Goal: Information Seeking & Learning: Compare options

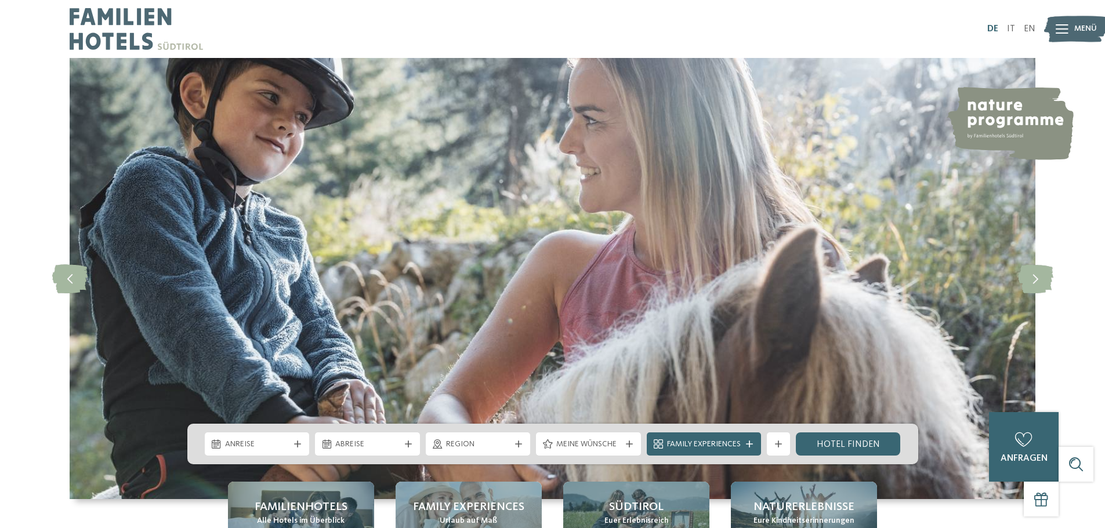
click at [990, 27] on link "DE" at bounding box center [992, 28] width 11 height 9
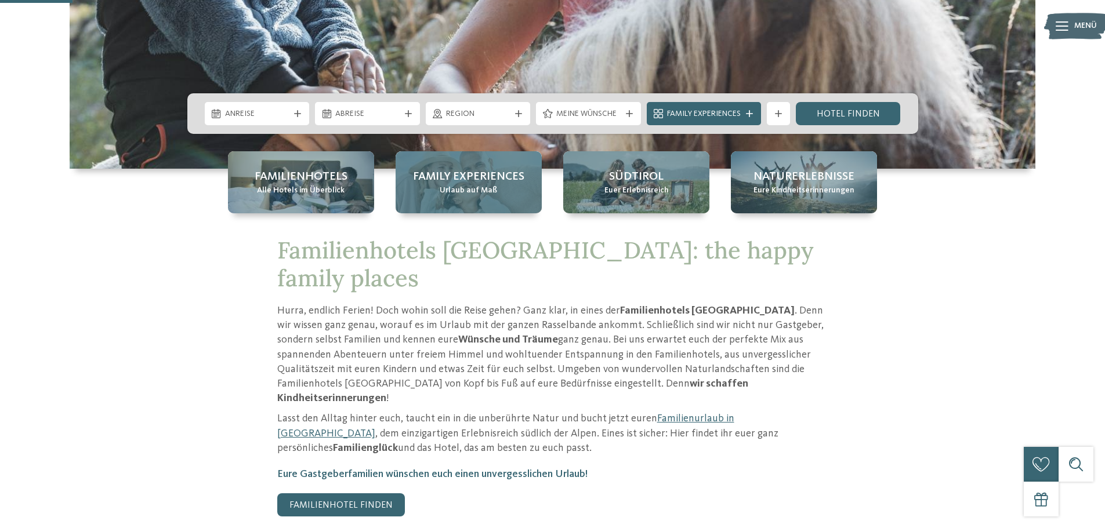
scroll to position [348, 0]
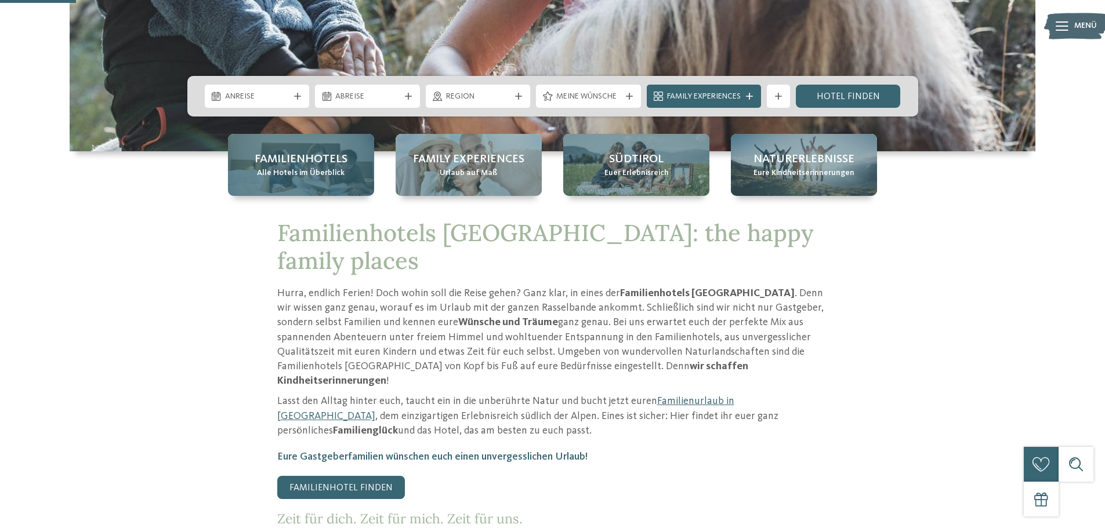
click at [337, 172] on span "Alle Hotels im Überblick" at bounding box center [301, 174] width 88 height 12
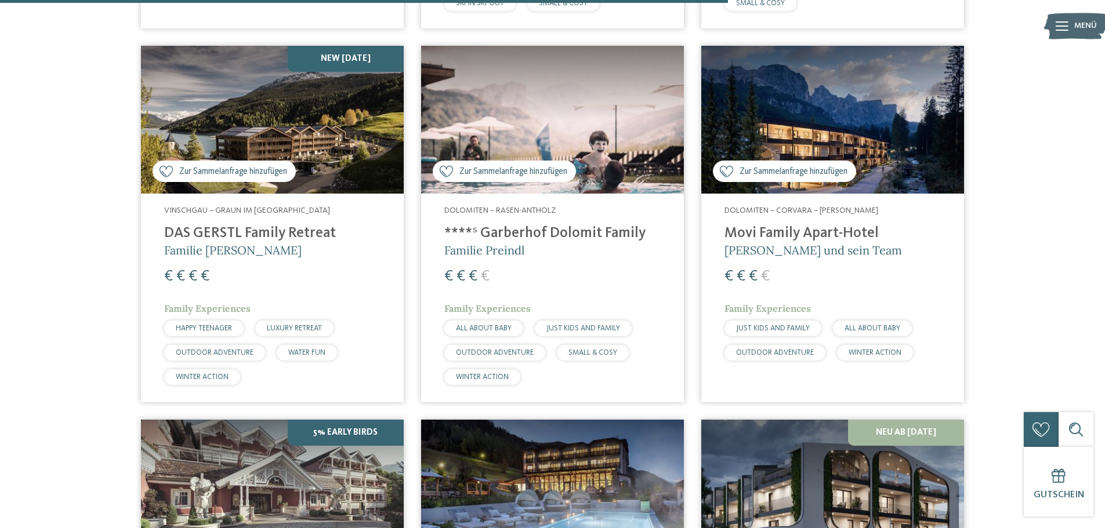
scroll to position [2552, 0]
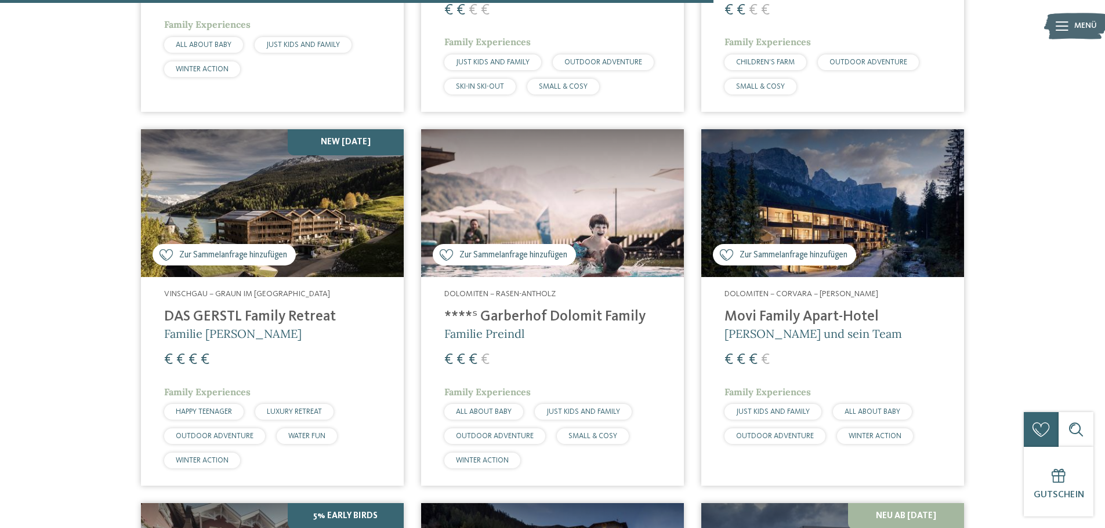
click at [298, 191] on img at bounding box center [272, 203] width 263 height 148
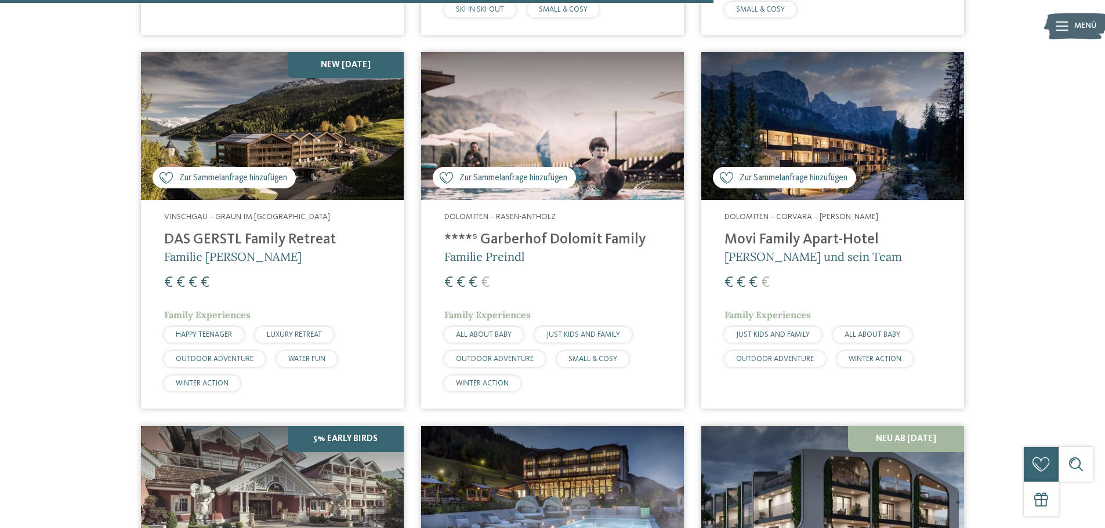
scroll to position [2784, 0]
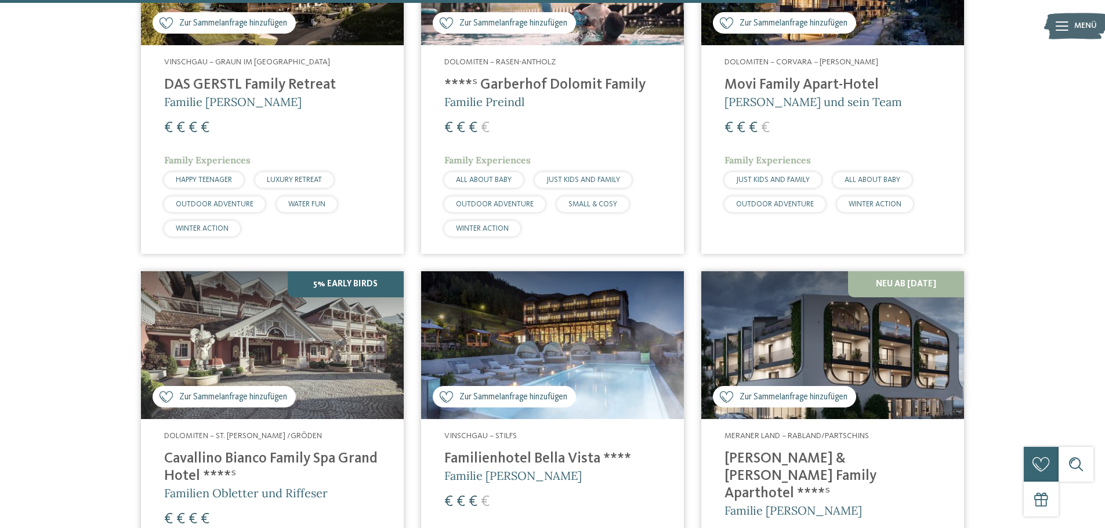
click at [793, 391] on span "Zur Sammelanfrage hinzufügen" at bounding box center [793, 397] width 108 height 12
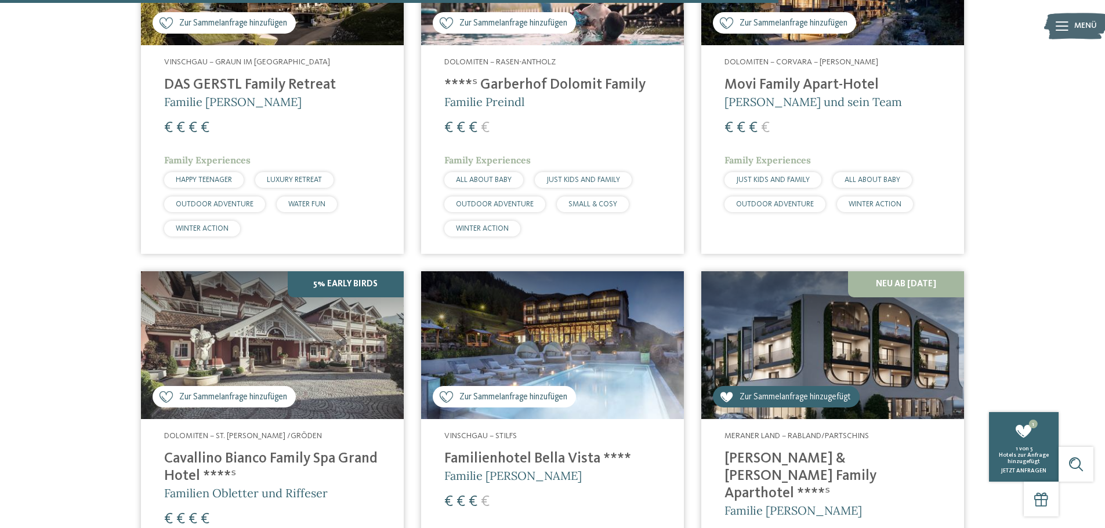
click at [734, 386] on div "Zur Sammelanfrage hinzufügen Zur Sammelanfrage hinzugefügt" at bounding box center [786, 396] width 147 height 21
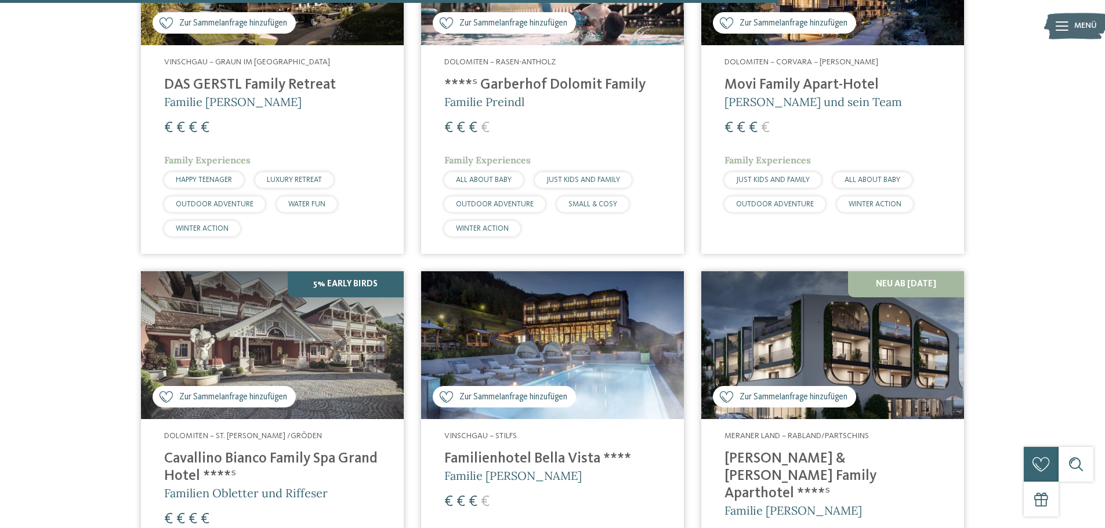
click at [823, 336] on img at bounding box center [832, 345] width 263 height 148
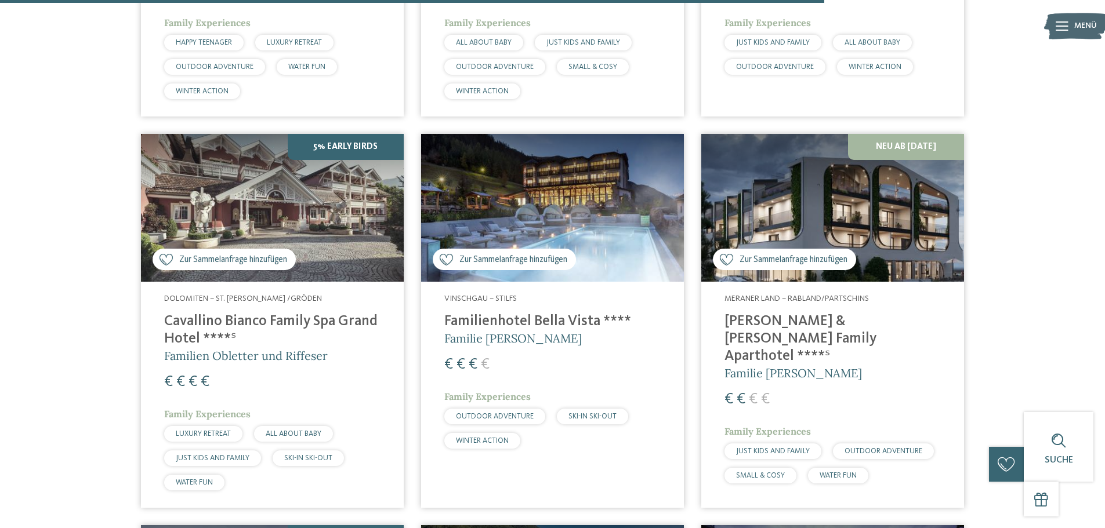
scroll to position [2900, 0]
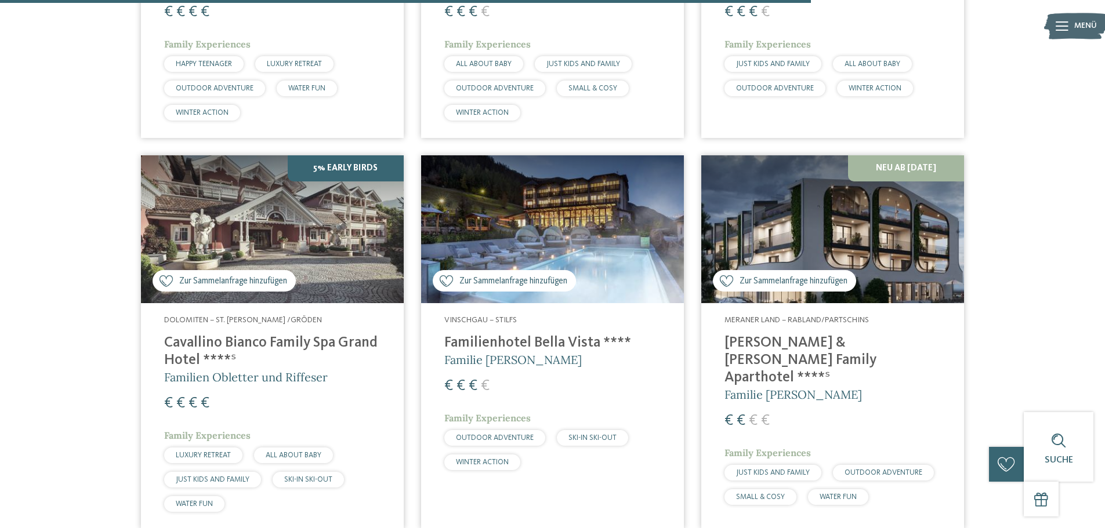
click at [573, 216] on img at bounding box center [552, 229] width 263 height 148
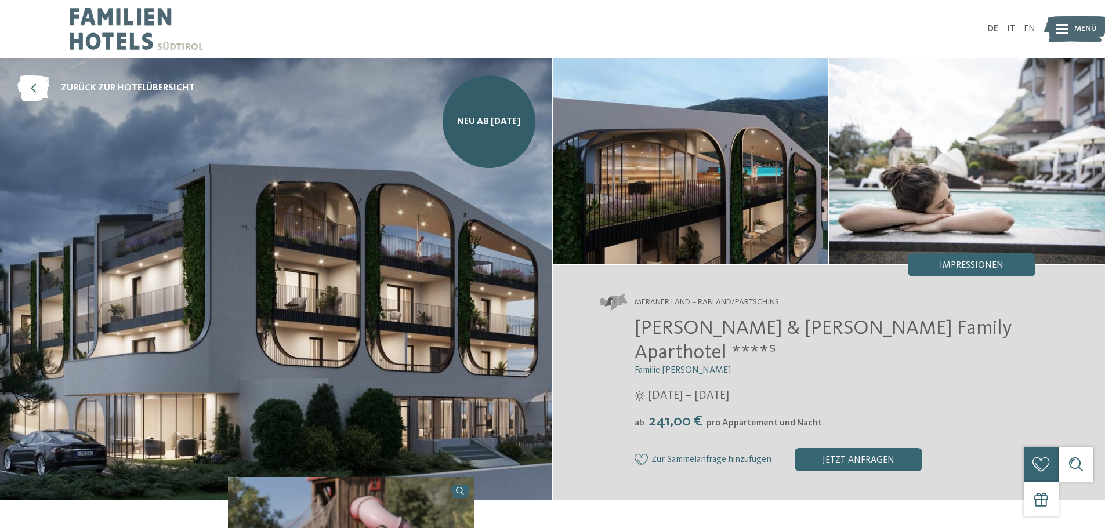
click at [678, 192] on img at bounding box center [690, 161] width 275 height 206
click at [975, 273] on div "Impressionen" at bounding box center [972, 264] width 128 height 23
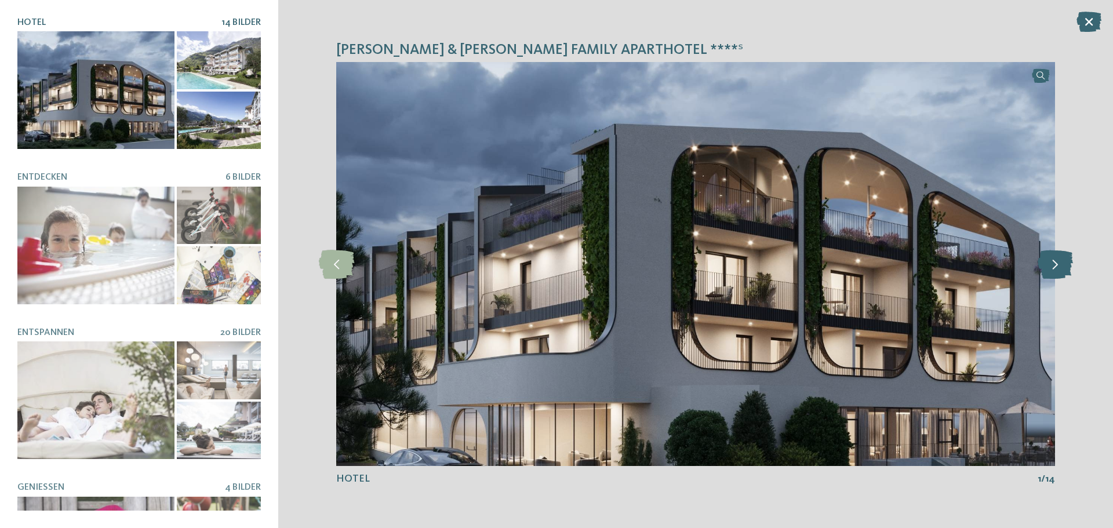
click at [1056, 273] on icon at bounding box center [1055, 264] width 35 height 29
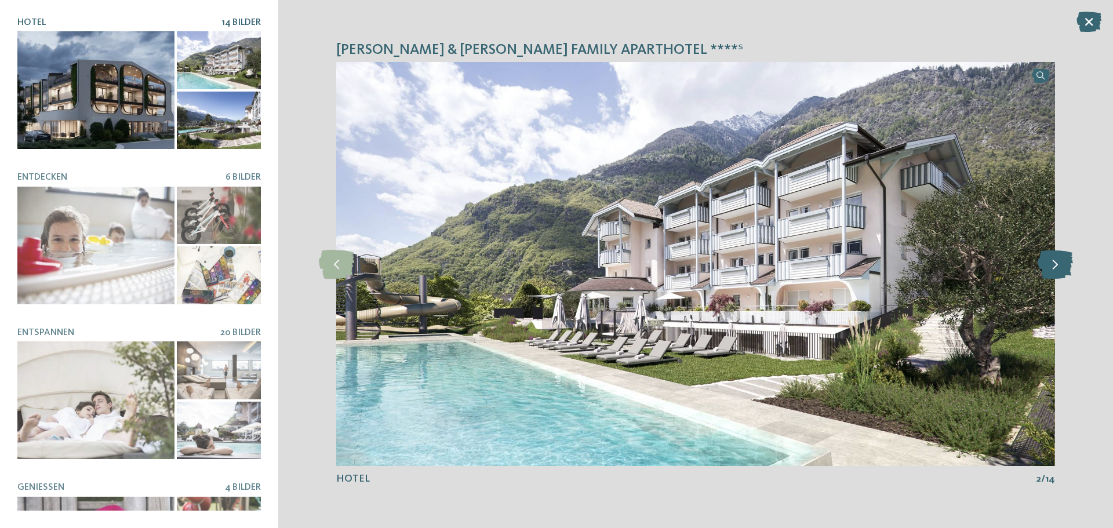
click at [1056, 273] on icon at bounding box center [1055, 264] width 35 height 29
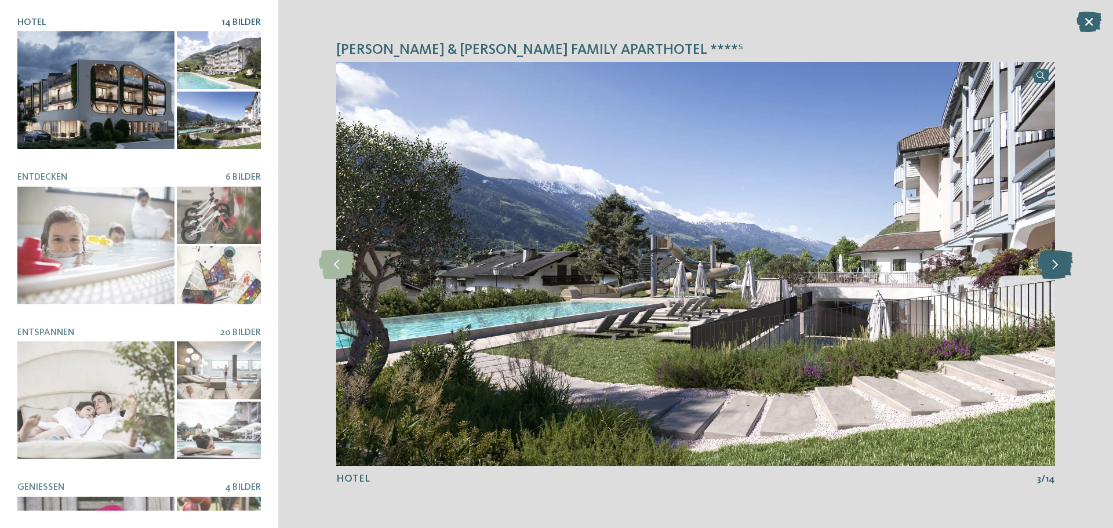
click at [1056, 273] on icon at bounding box center [1055, 264] width 35 height 29
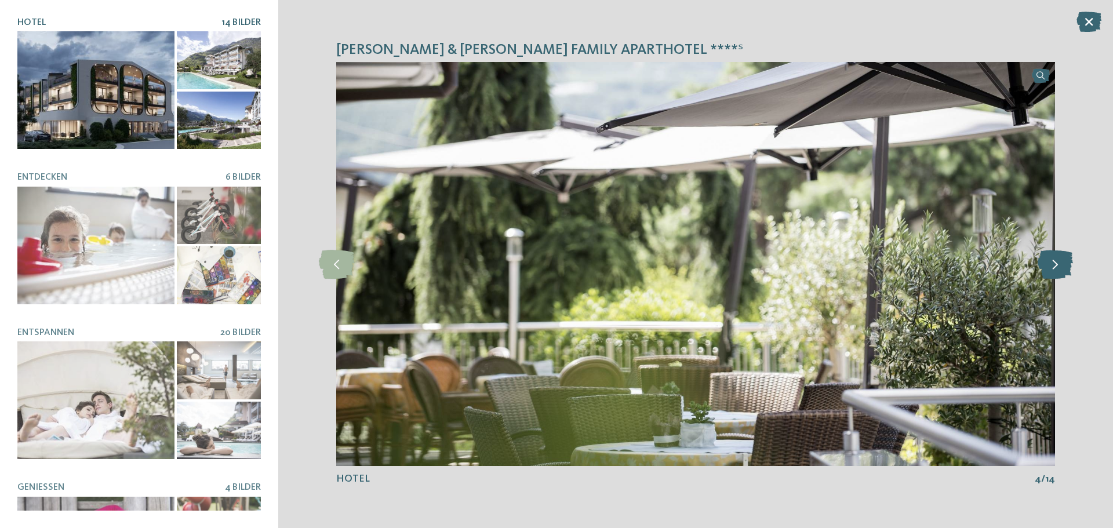
click at [1056, 273] on icon at bounding box center [1055, 264] width 35 height 29
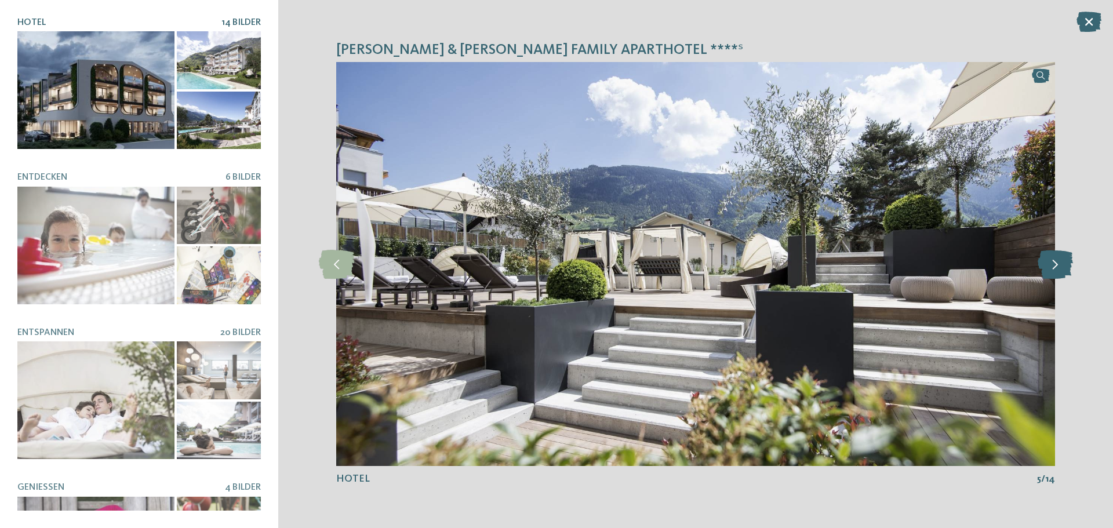
click at [1056, 273] on icon at bounding box center [1055, 264] width 35 height 29
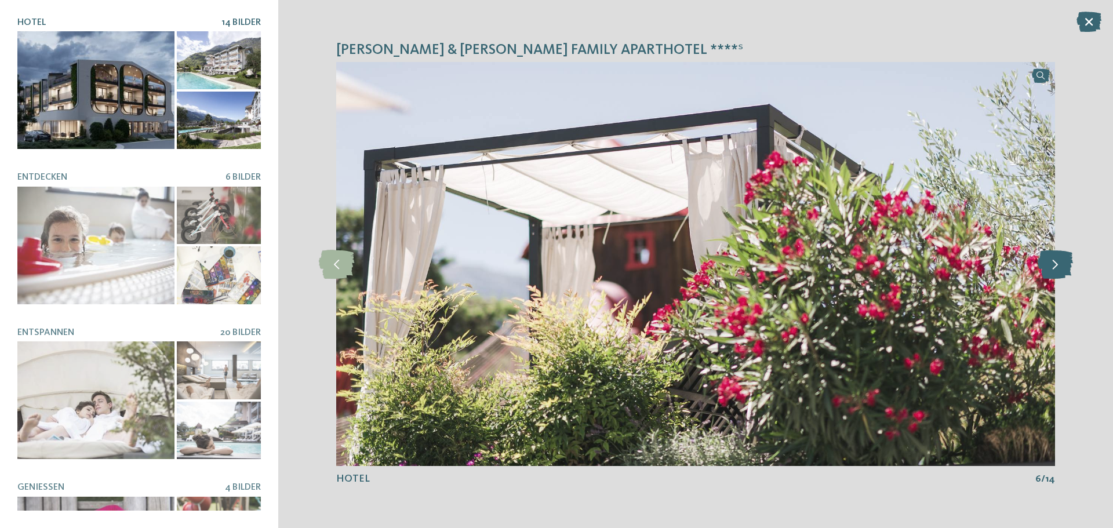
click at [1056, 273] on icon at bounding box center [1055, 264] width 35 height 29
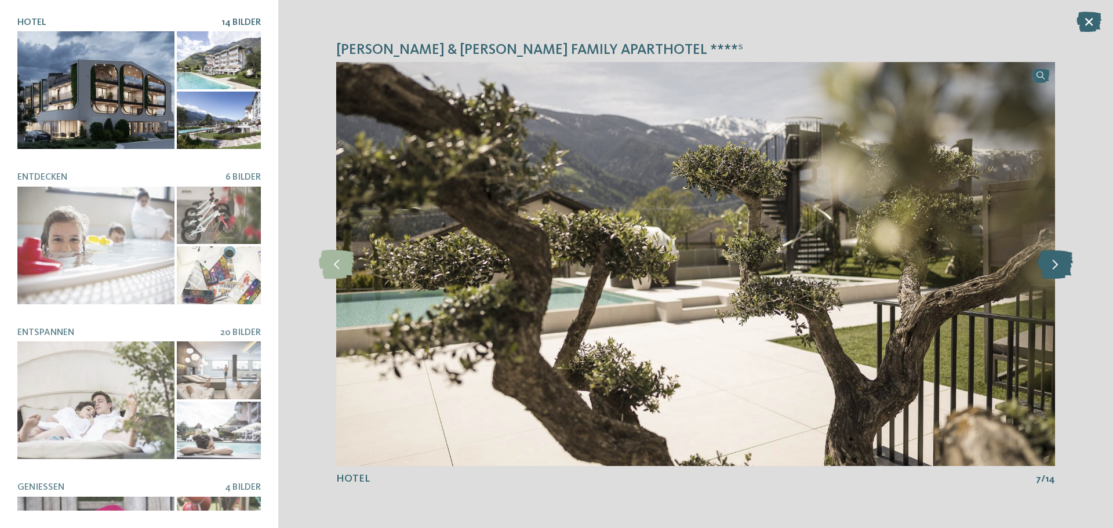
click at [1056, 273] on icon at bounding box center [1055, 264] width 35 height 29
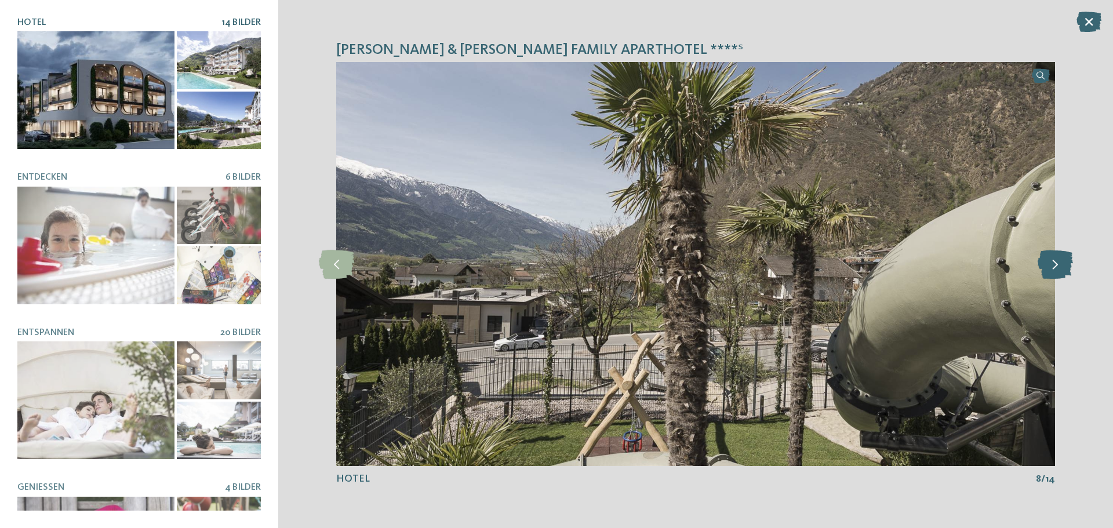
click at [1056, 272] on icon at bounding box center [1055, 264] width 35 height 29
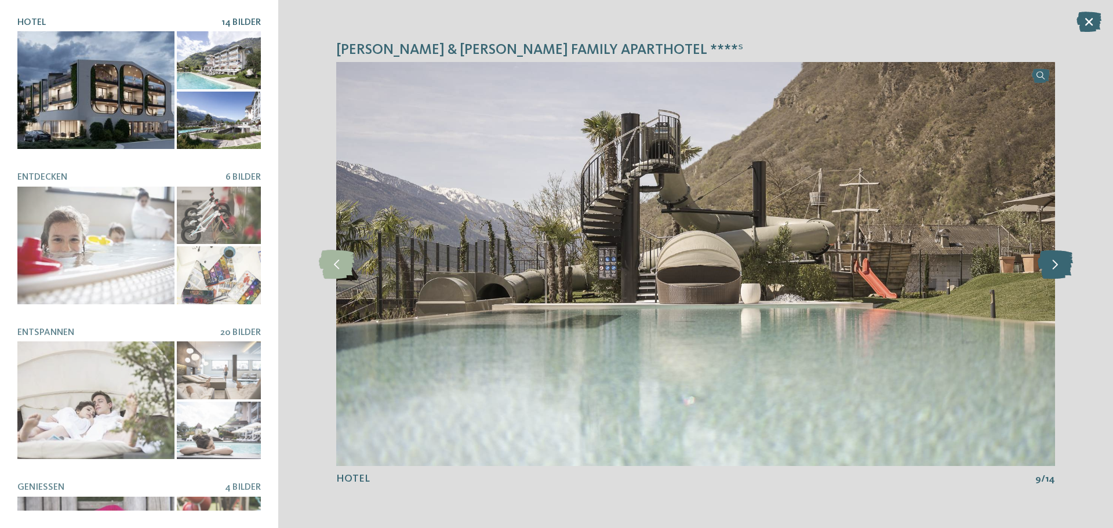
click at [1056, 272] on icon at bounding box center [1055, 264] width 35 height 29
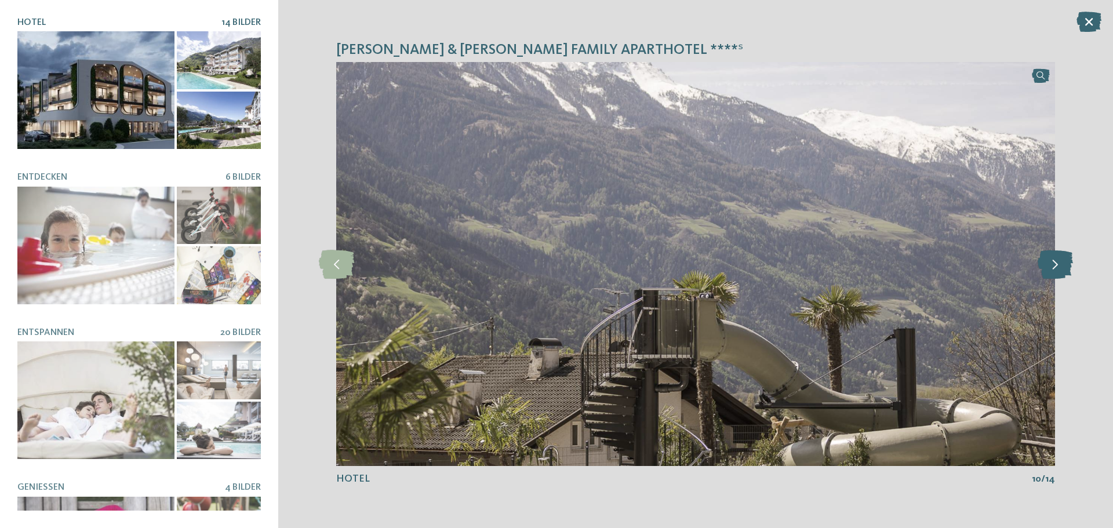
click at [1056, 272] on icon at bounding box center [1055, 264] width 35 height 29
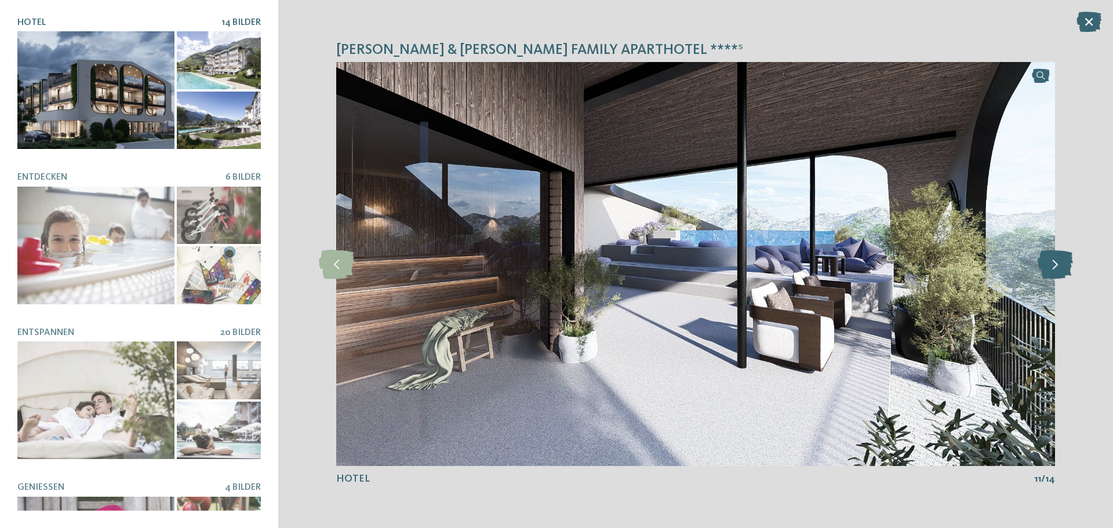
click at [1056, 272] on icon at bounding box center [1055, 264] width 35 height 29
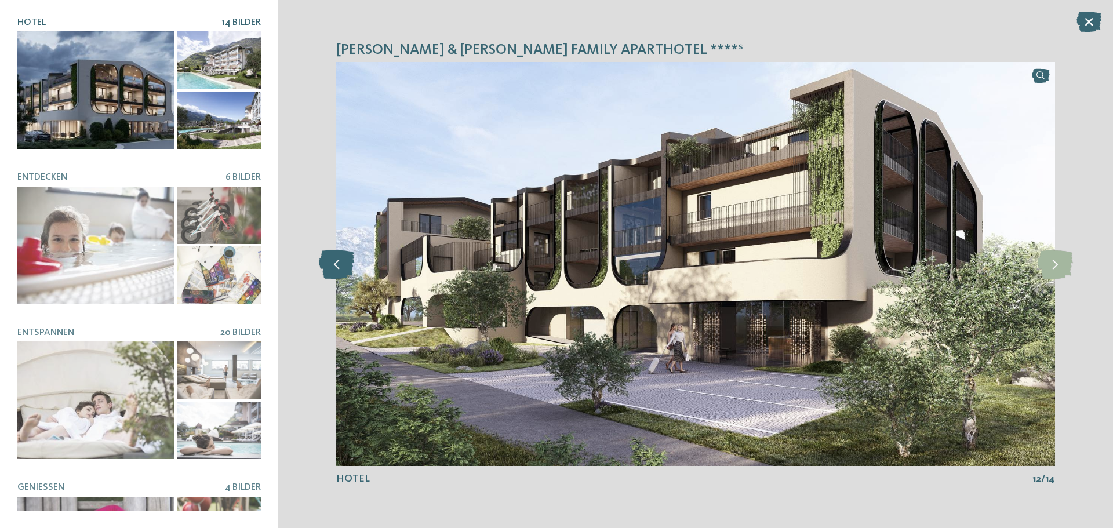
click at [346, 272] on icon at bounding box center [336, 264] width 35 height 29
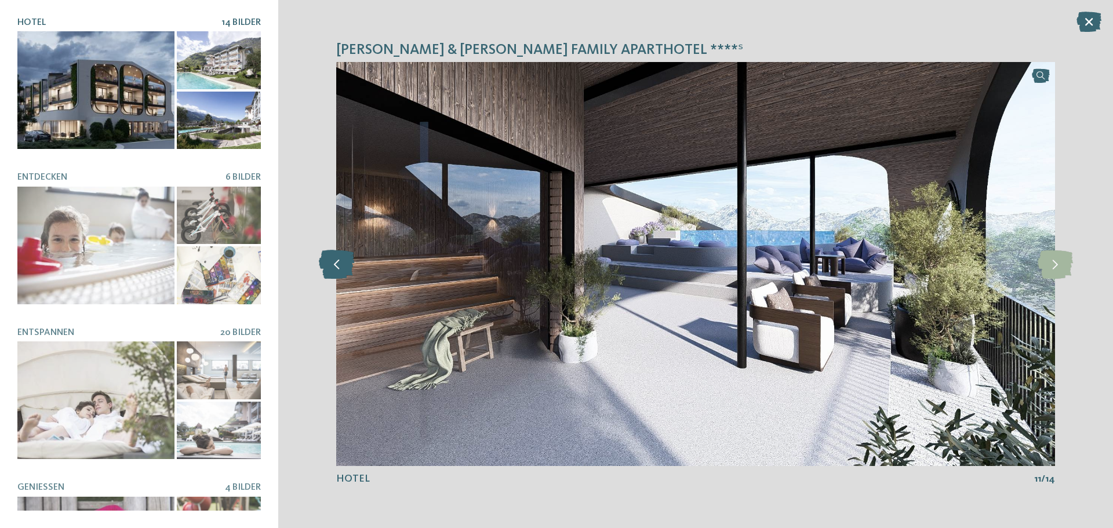
click at [346, 272] on icon at bounding box center [336, 264] width 35 height 29
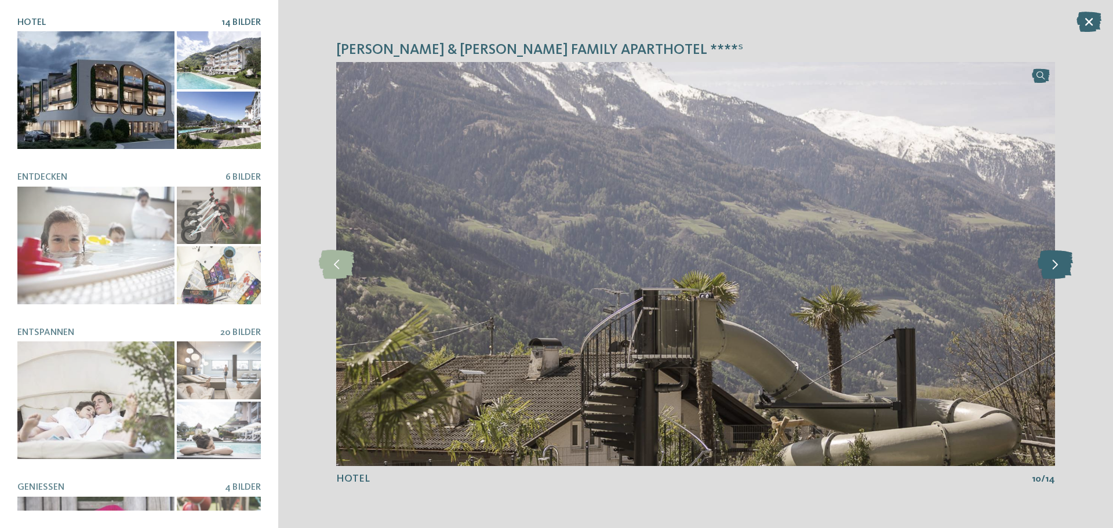
click at [1053, 266] on icon at bounding box center [1055, 264] width 35 height 29
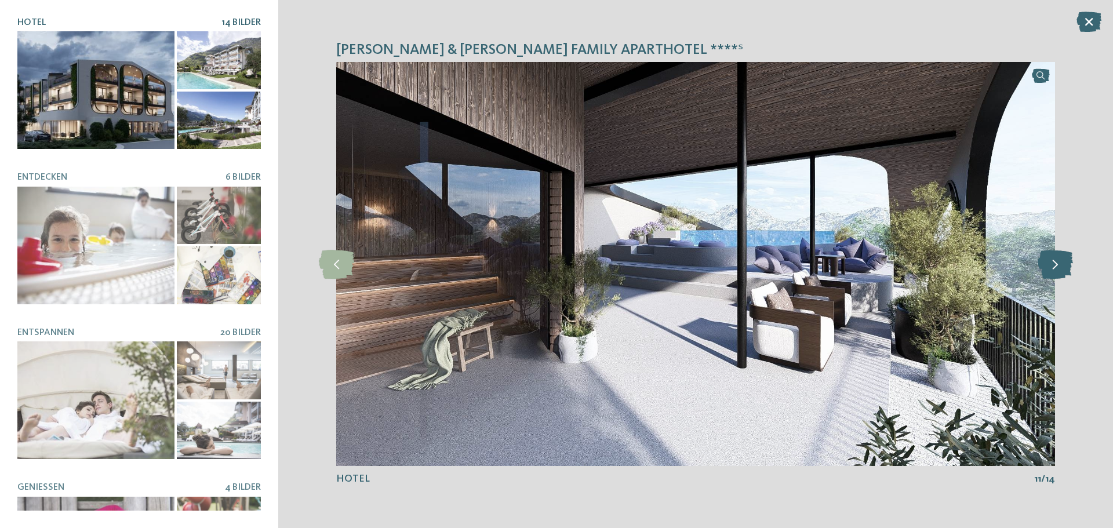
click at [1053, 266] on icon at bounding box center [1055, 264] width 35 height 29
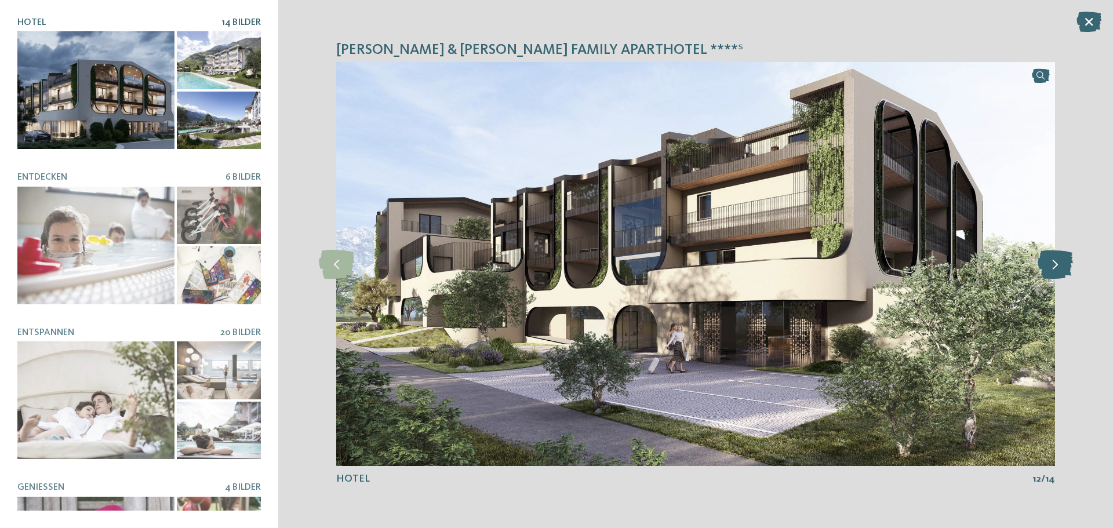
click at [1052, 266] on icon at bounding box center [1055, 264] width 35 height 29
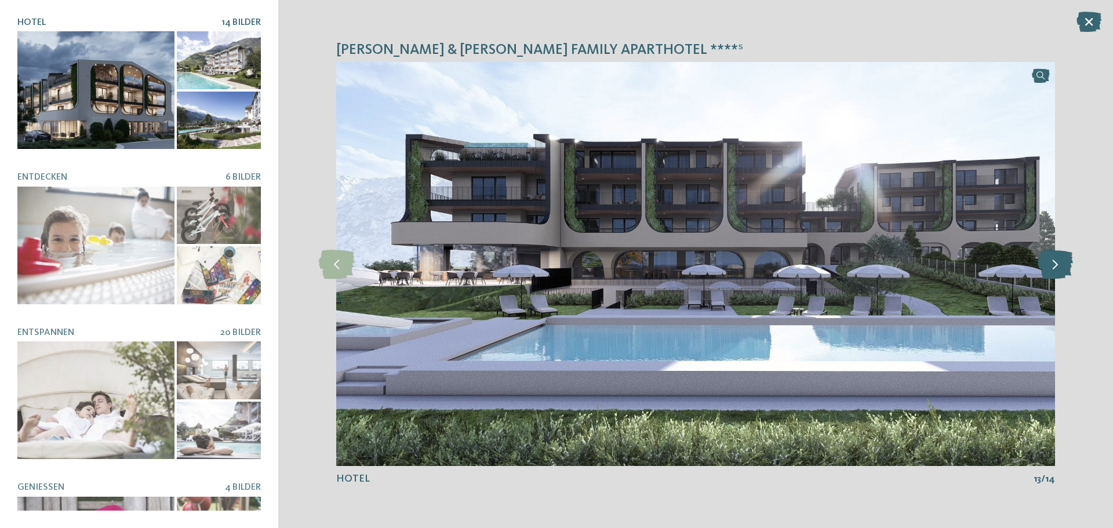
click at [1052, 266] on icon at bounding box center [1055, 264] width 35 height 29
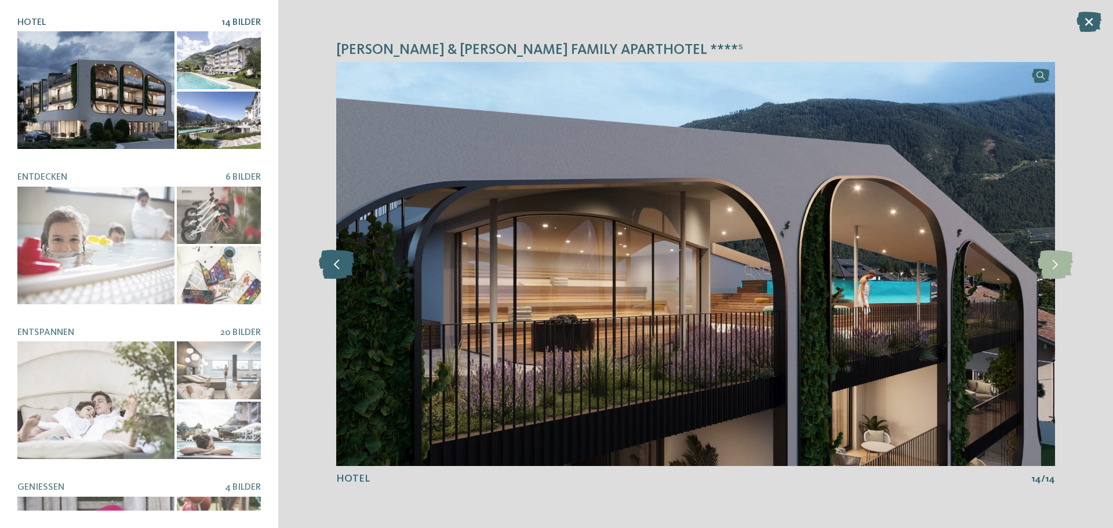
click at [345, 270] on icon at bounding box center [336, 264] width 35 height 29
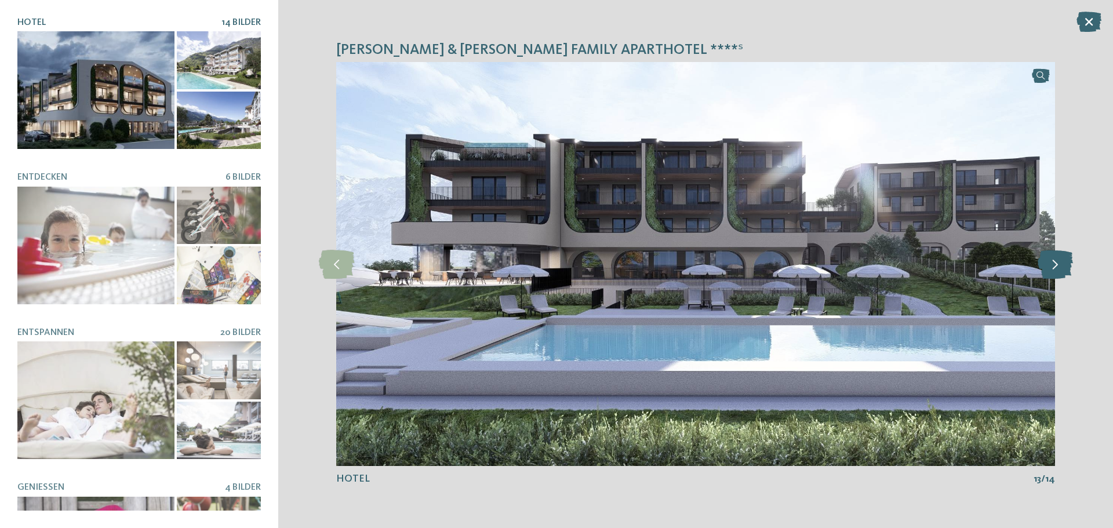
click at [1063, 273] on icon at bounding box center [1055, 264] width 35 height 29
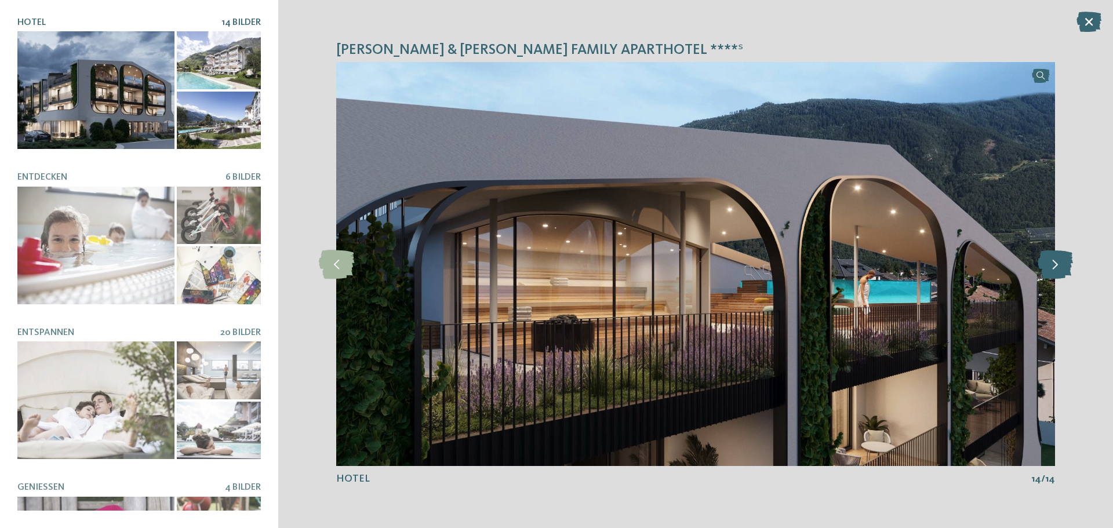
click at [1063, 273] on icon at bounding box center [1055, 264] width 35 height 29
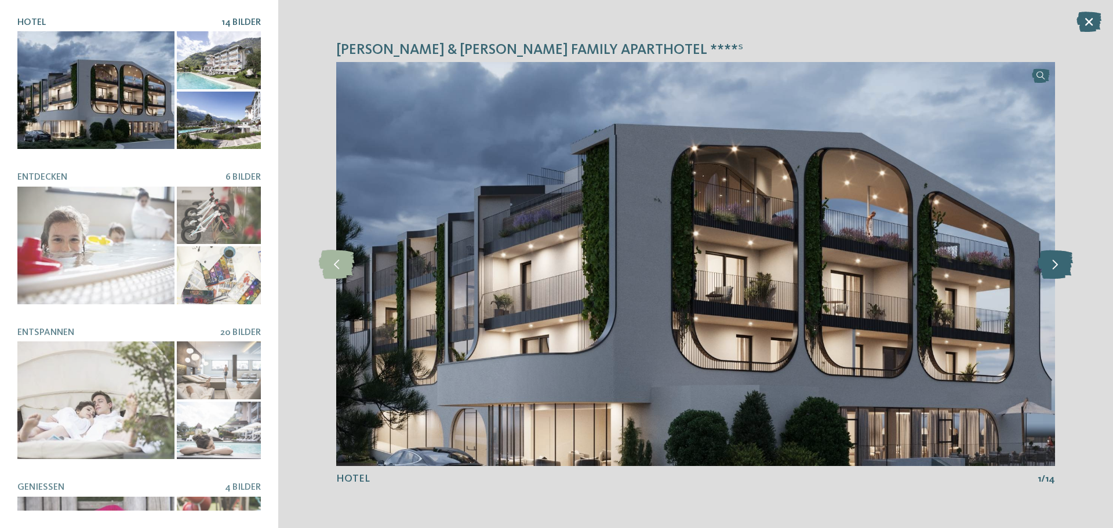
click at [1063, 273] on icon at bounding box center [1055, 264] width 35 height 29
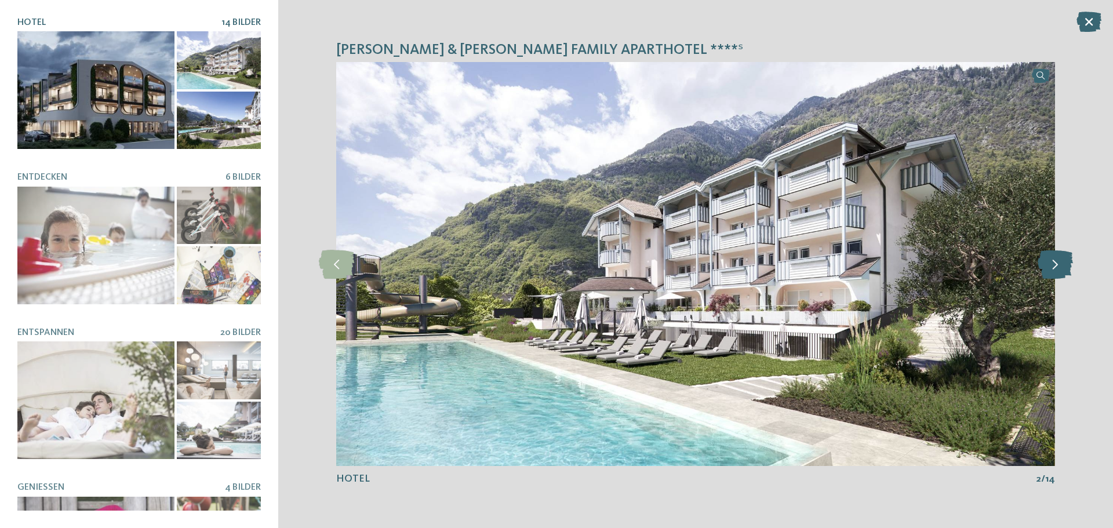
click at [1063, 273] on icon at bounding box center [1055, 264] width 35 height 29
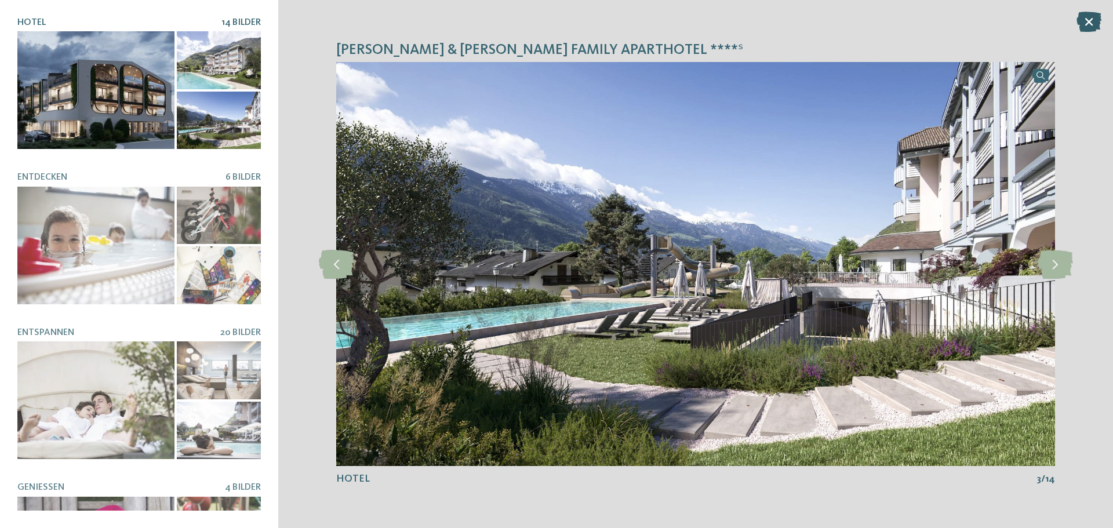
click at [1098, 16] on icon at bounding box center [1089, 22] width 25 height 20
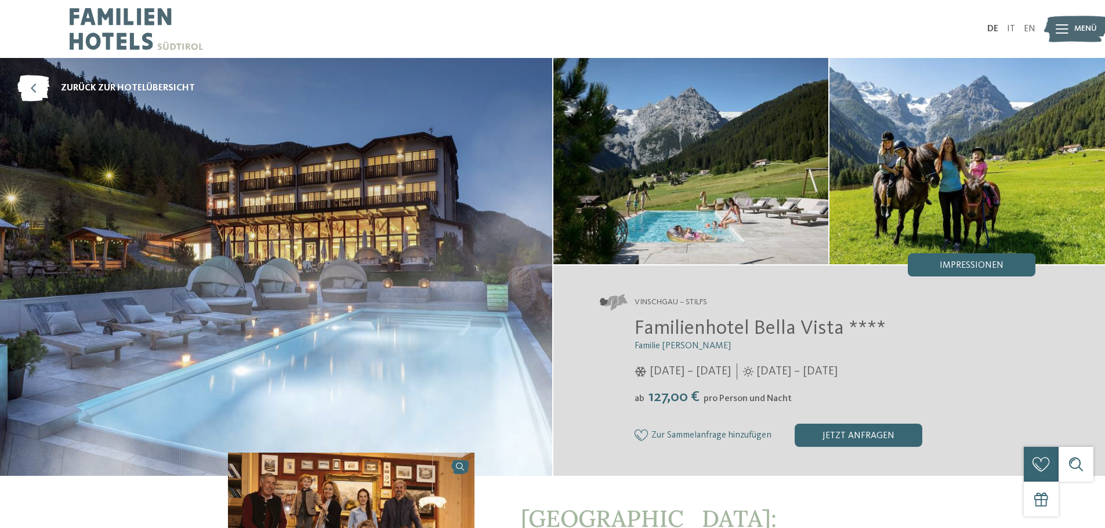
click at [385, 225] on img at bounding box center [276, 267] width 552 height 418
click at [978, 263] on span "Impressionen" at bounding box center [972, 265] width 64 height 9
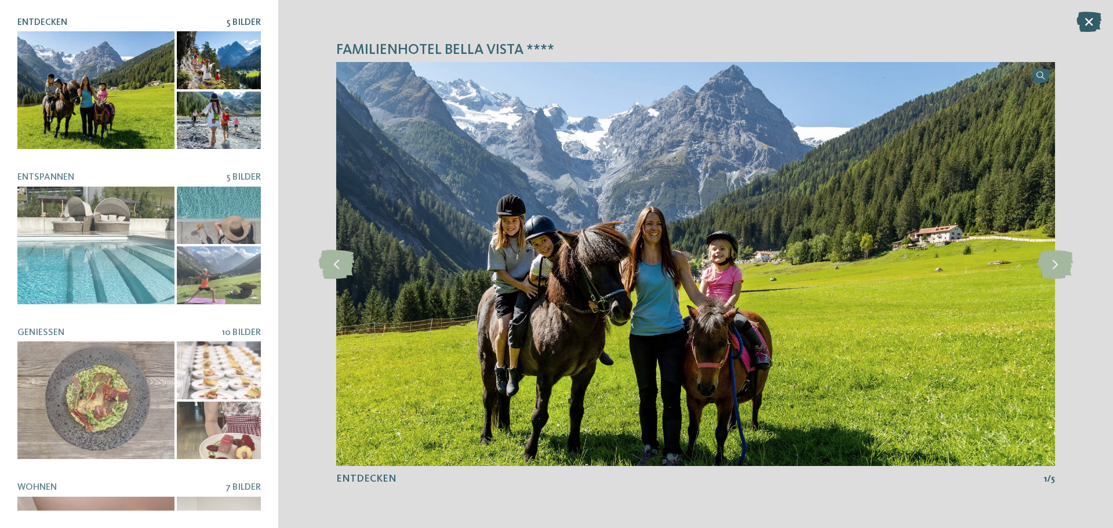
click at [1087, 18] on icon at bounding box center [1089, 22] width 25 height 20
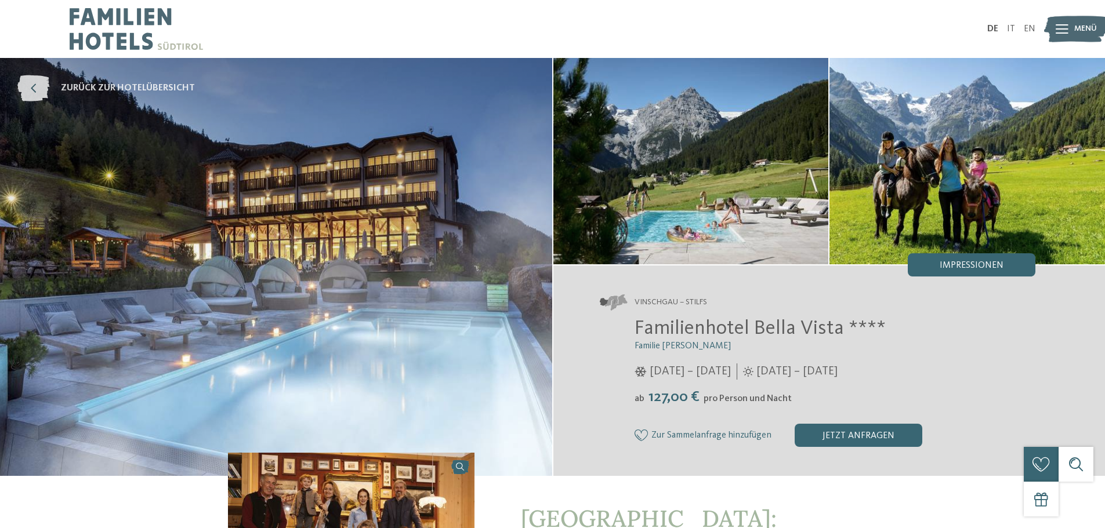
click at [28, 92] on icon at bounding box center [33, 88] width 32 height 26
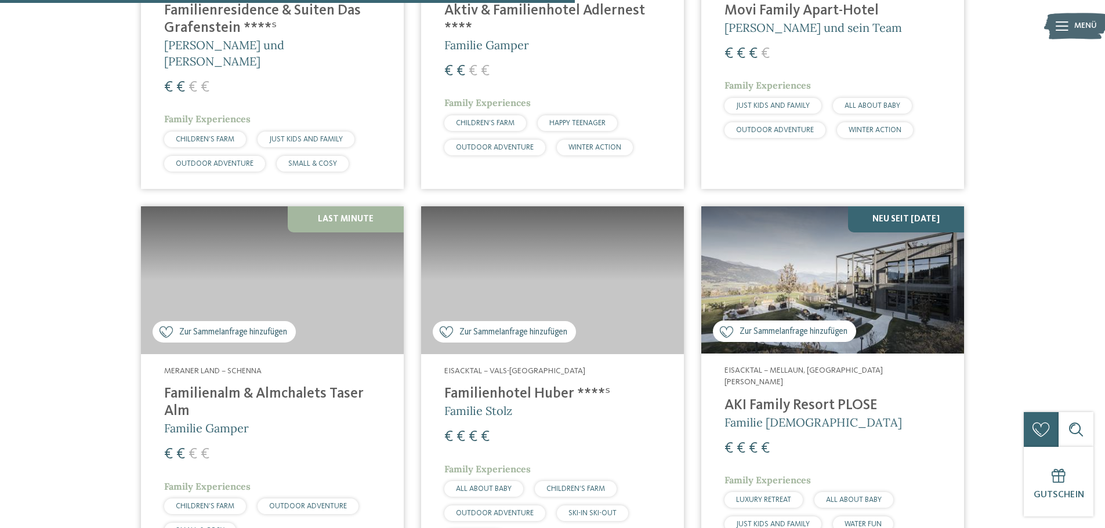
scroll to position [2030, 0]
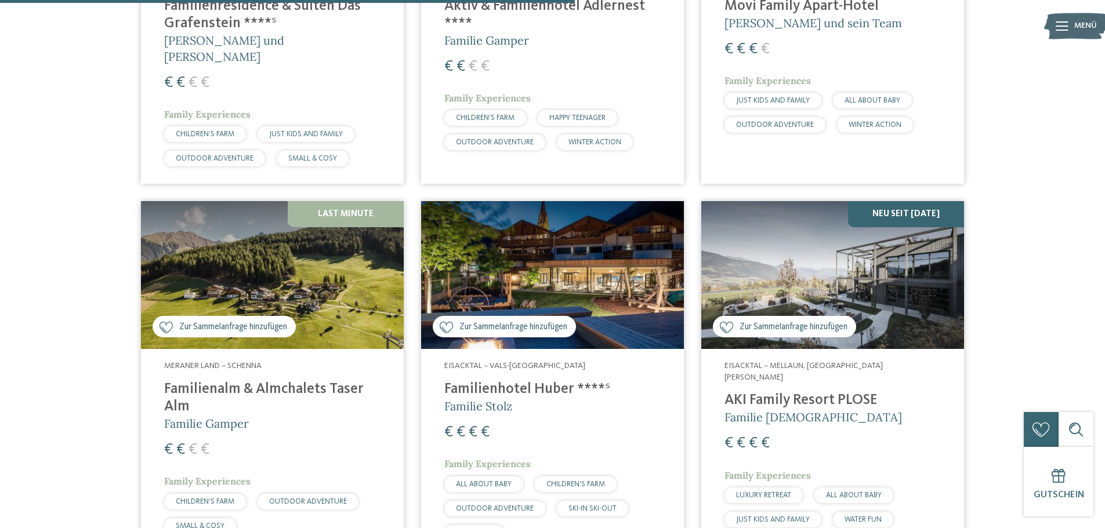
click at [249, 249] on img at bounding box center [272, 275] width 263 height 148
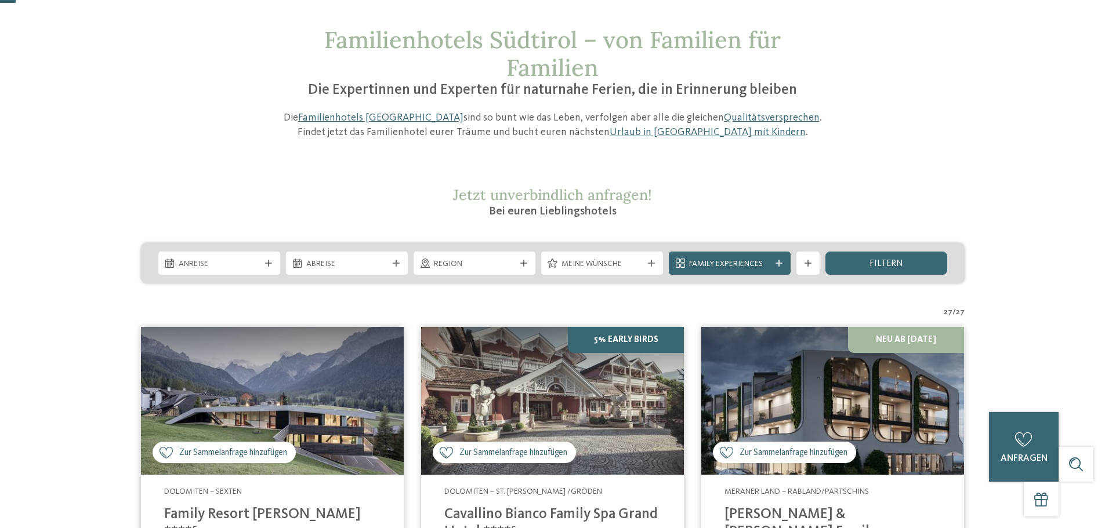
scroll to position [0, 0]
